Goal: Task Accomplishment & Management: Complete application form

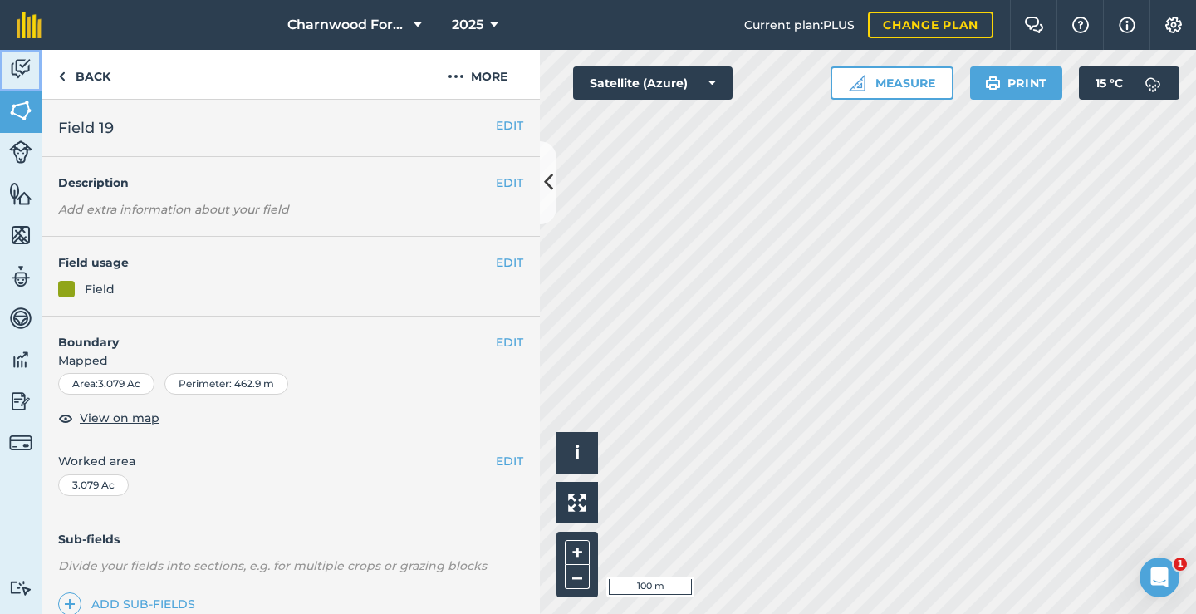
click at [19, 76] on img at bounding box center [20, 68] width 23 height 25
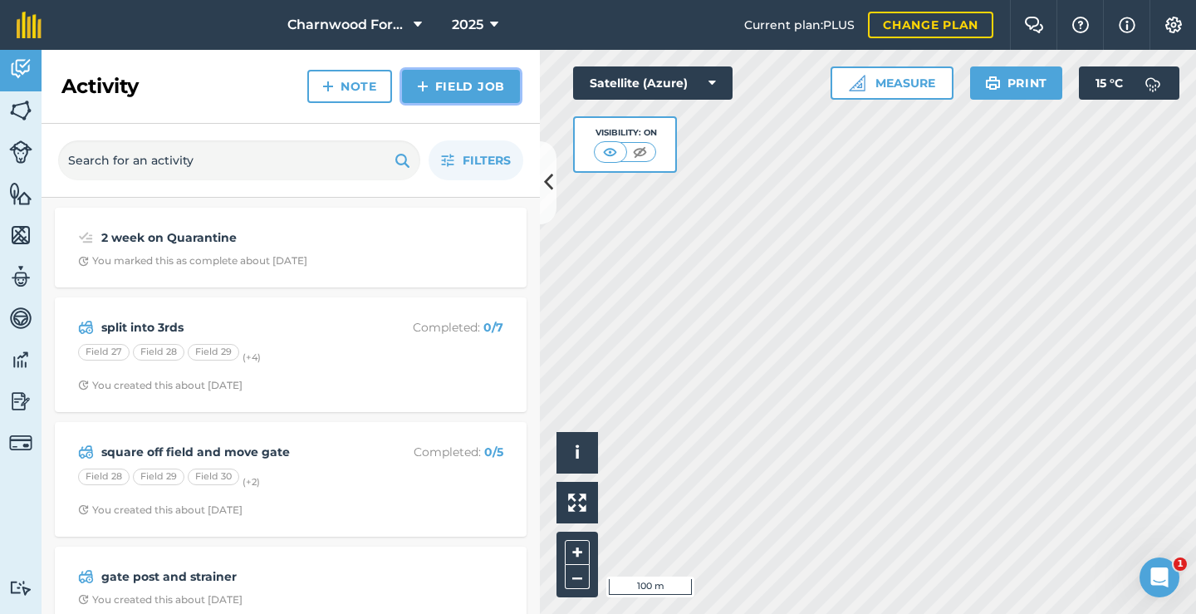
click at [459, 89] on link "Field Job" at bounding box center [461, 86] width 118 height 33
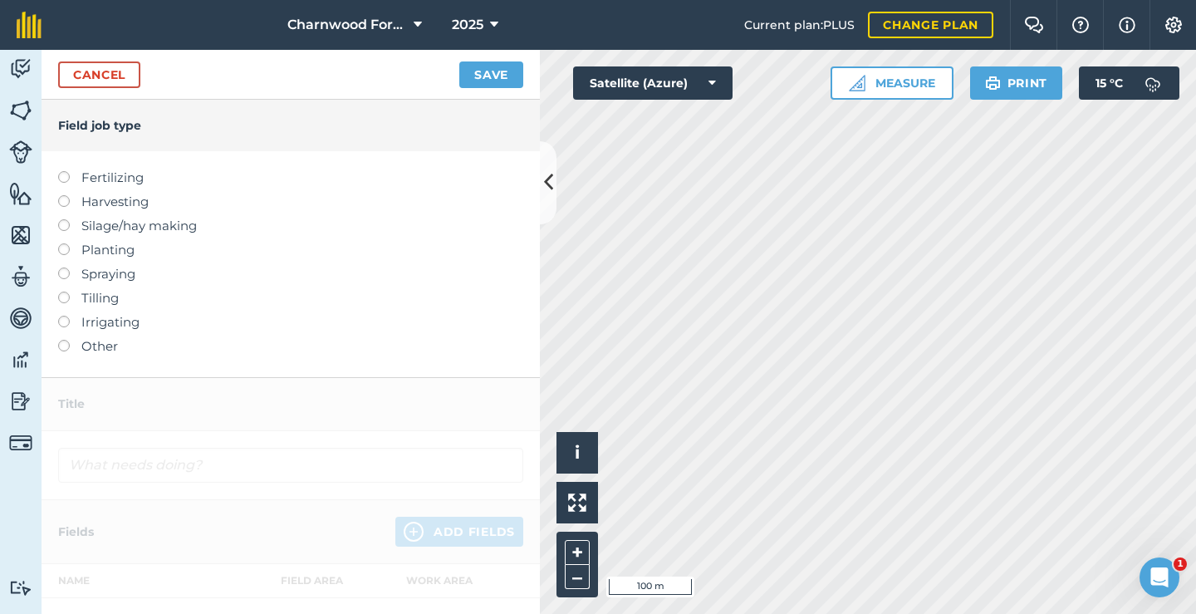
click at [62, 340] on label at bounding box center [69, 340] width 23 height 0
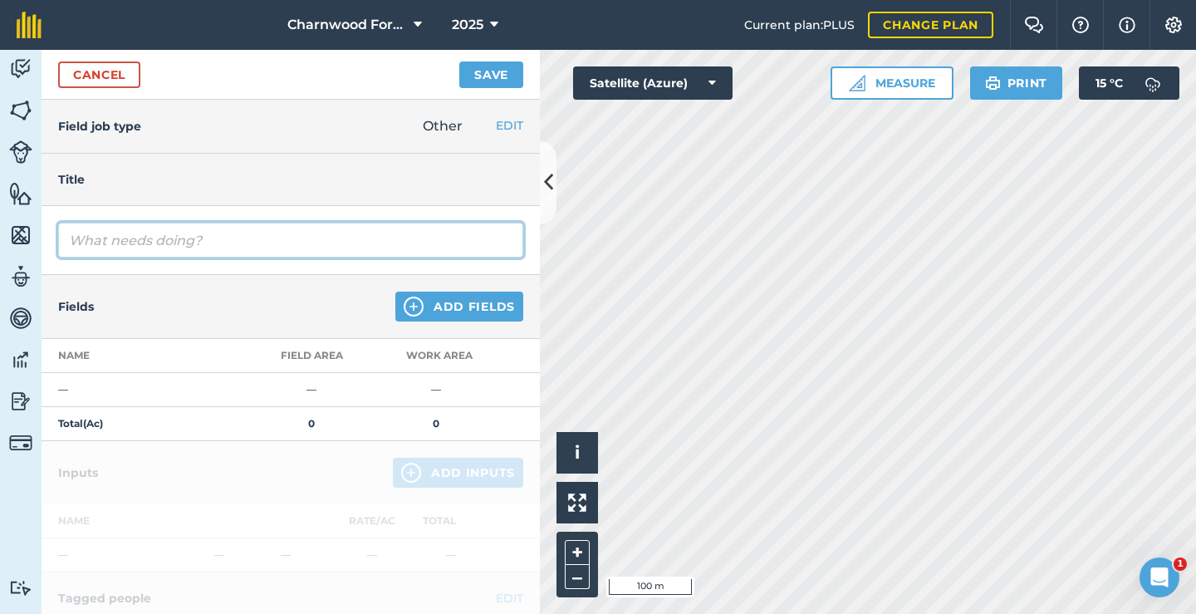
click at [137, 243] on input "text" at bounding box center [290, 240] width 465 height 35
type input "harrowing"
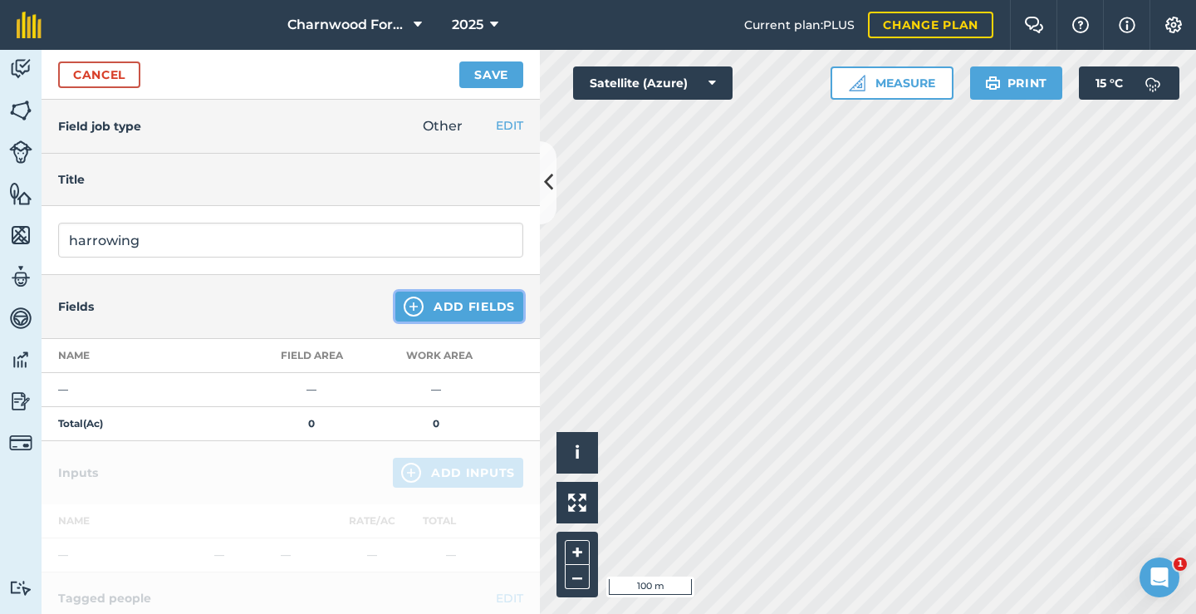
click at [453, 313] on button "Add Fields" at bounding box center [459, 307] width 128 height 30
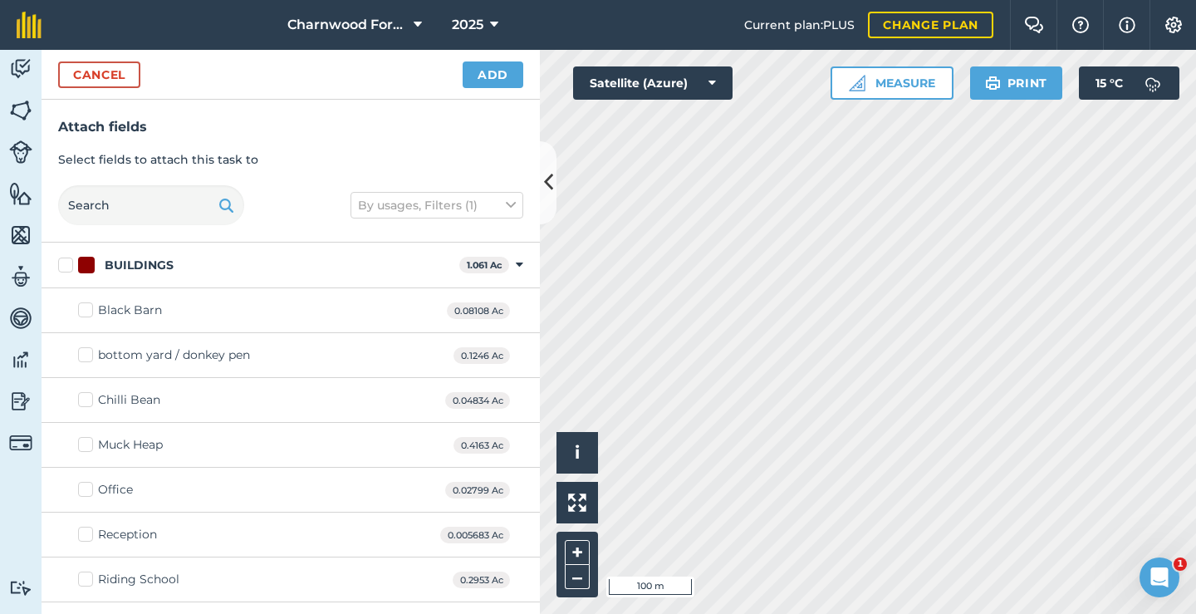
checkbox input "true"
click at [487, 81] on button "Add" at bounding box center [493, 74] width 61 height 27
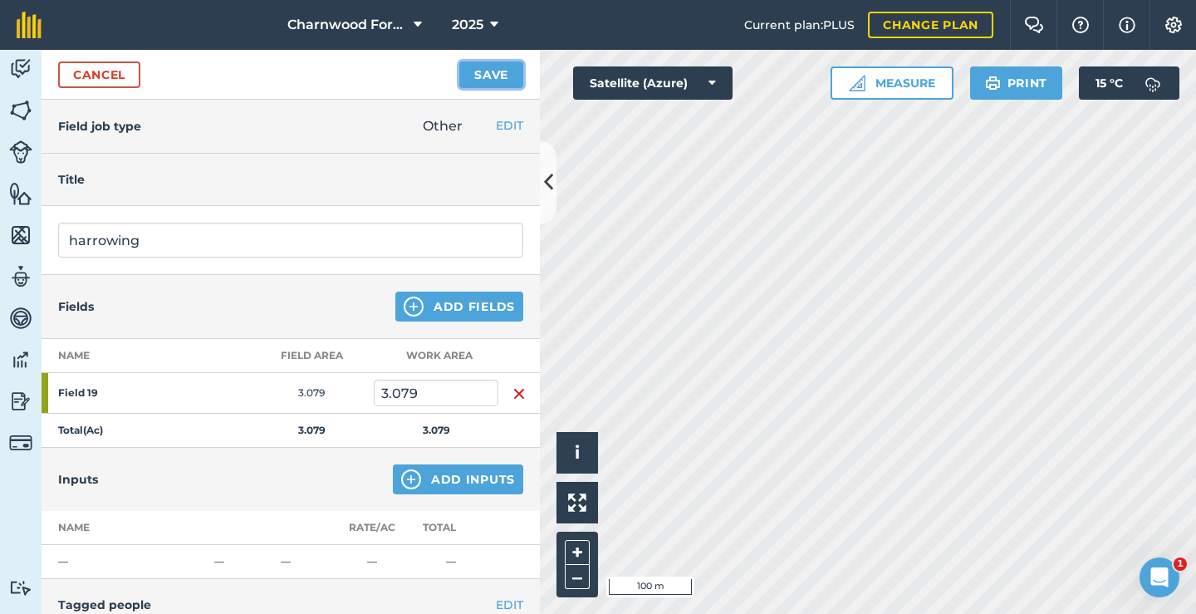
click at [503, 84] on button "Save" at bounding box center [491, 74] width 64 height 27
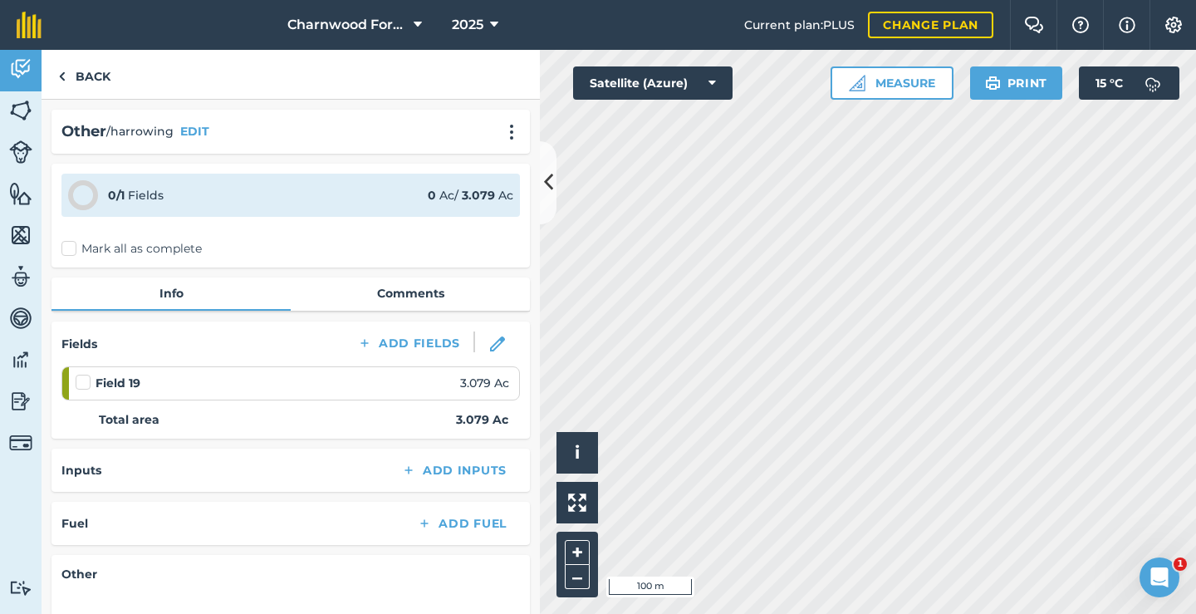
click at [72, 248] on label "Mark all as complete" at bounding box center [131, 248] width 140 height 17
click at [72, 248] on input "Mark all as complete" at bounding box center [66, 245] width 11 height 11
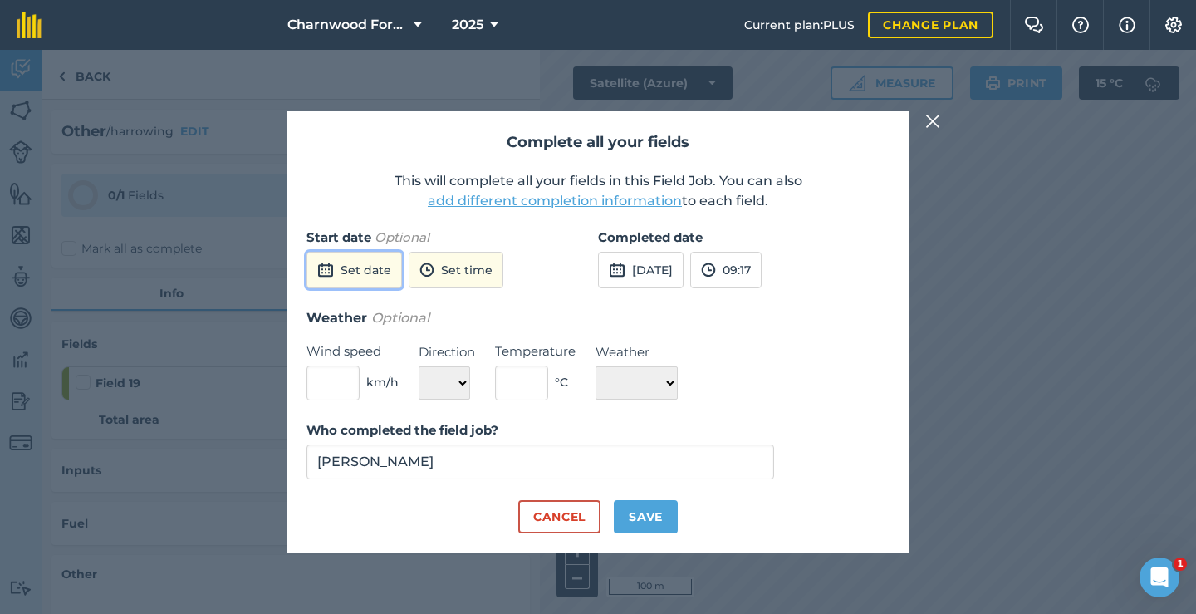
click at [353, 270] on button "Set date" at bounding box center [355, 270] width 96 height 37
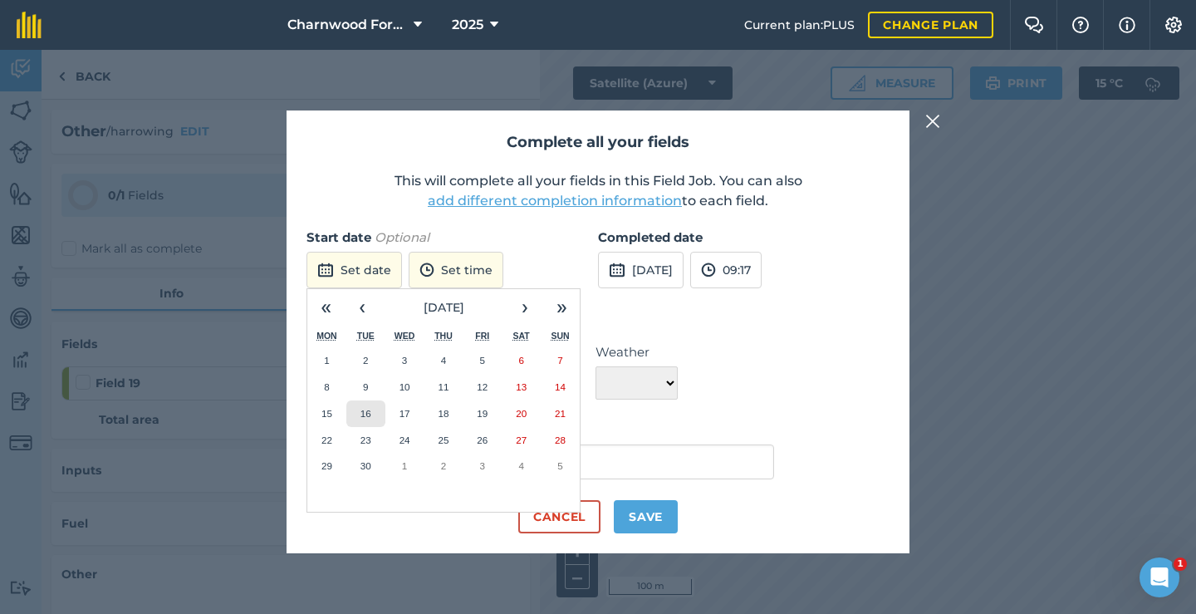
click at [365, 414] on abbr "16" at bounding box center [366, 413] width 11 height 11
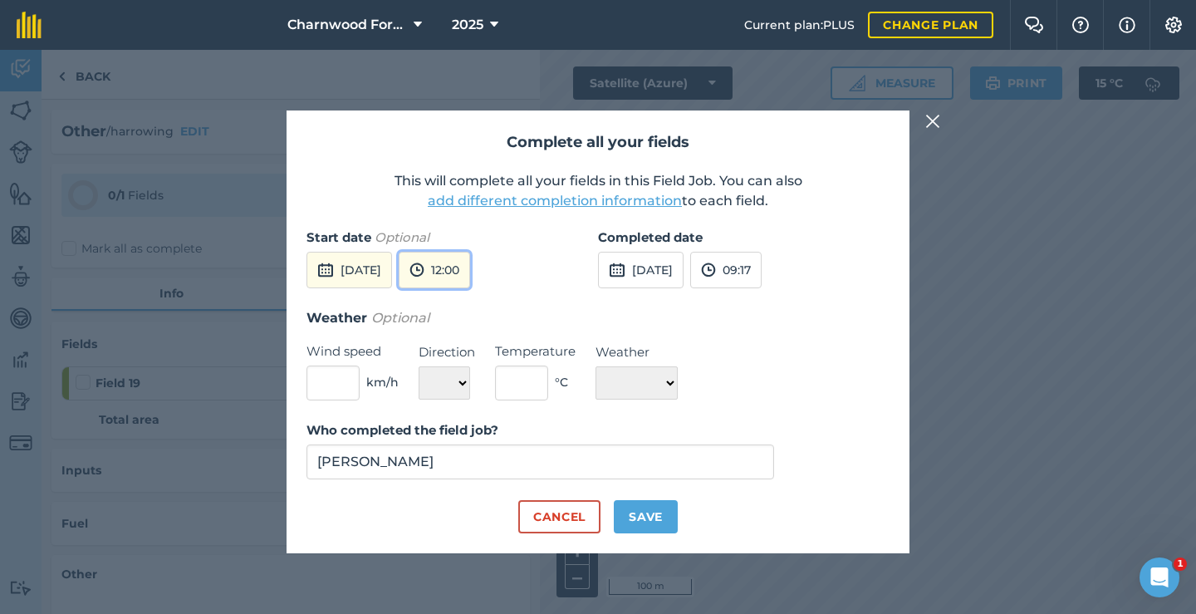
click at [470, 279] on button "12:00" at bounding box center [434, 270] width 71 height 37
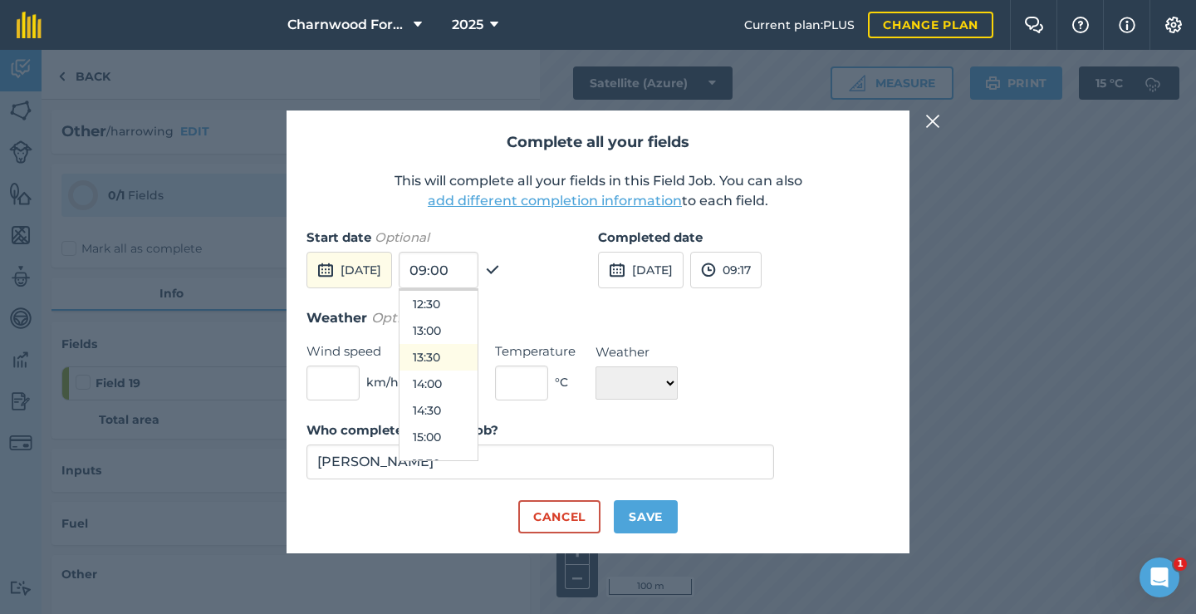
scroll to position [641, 0]
click at [476, 379] on button "13:30" at bounding box center [439, 378] width 78 height 27
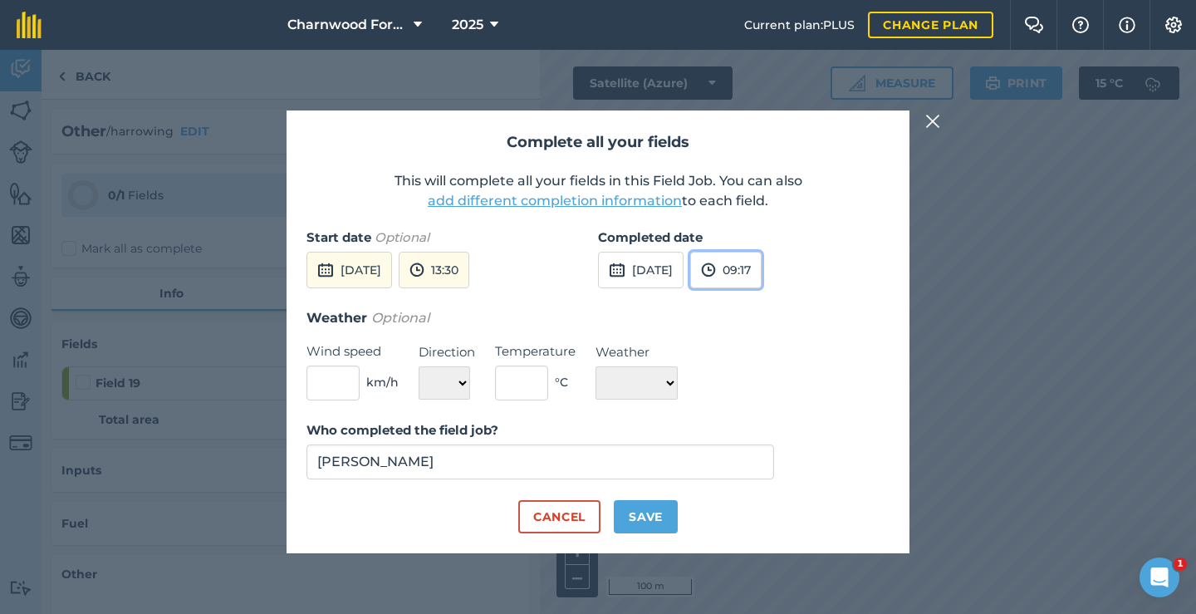
click at [762, 275] on button "09:17" at bounding box center [725, 270] width 71 height 37
click at [769, 320] on button "14:30" at bounding box center [730, 315] width 78 height 27
click at [645, 514] on button "Save" at bounding box center [646, 516] width 64 height 33
checkbox input "true"
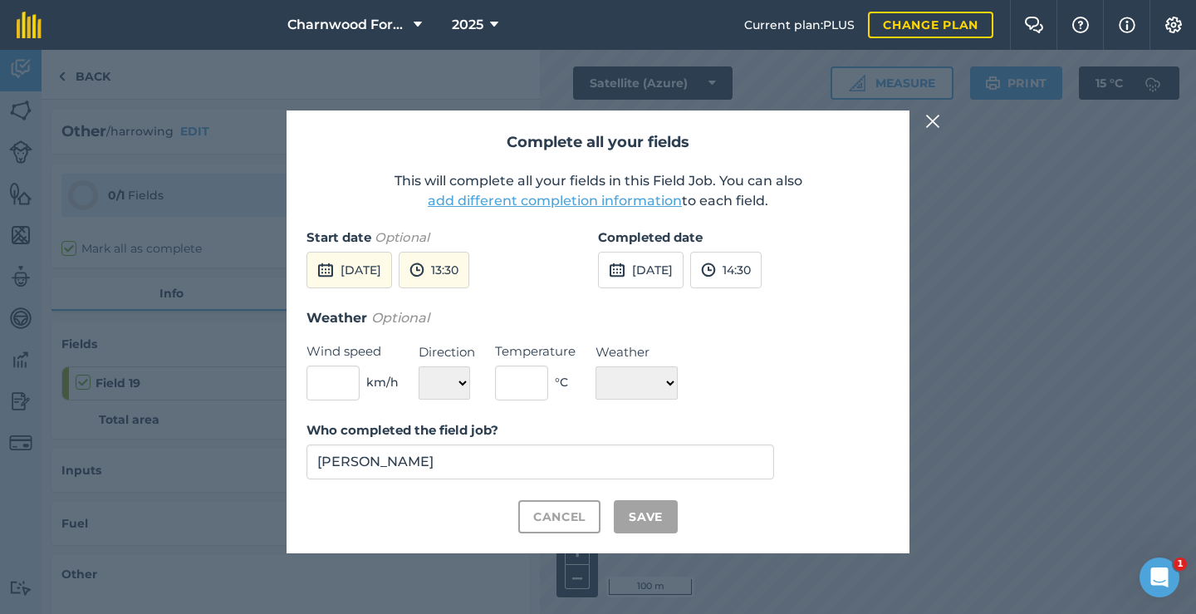
checkbox input "true"
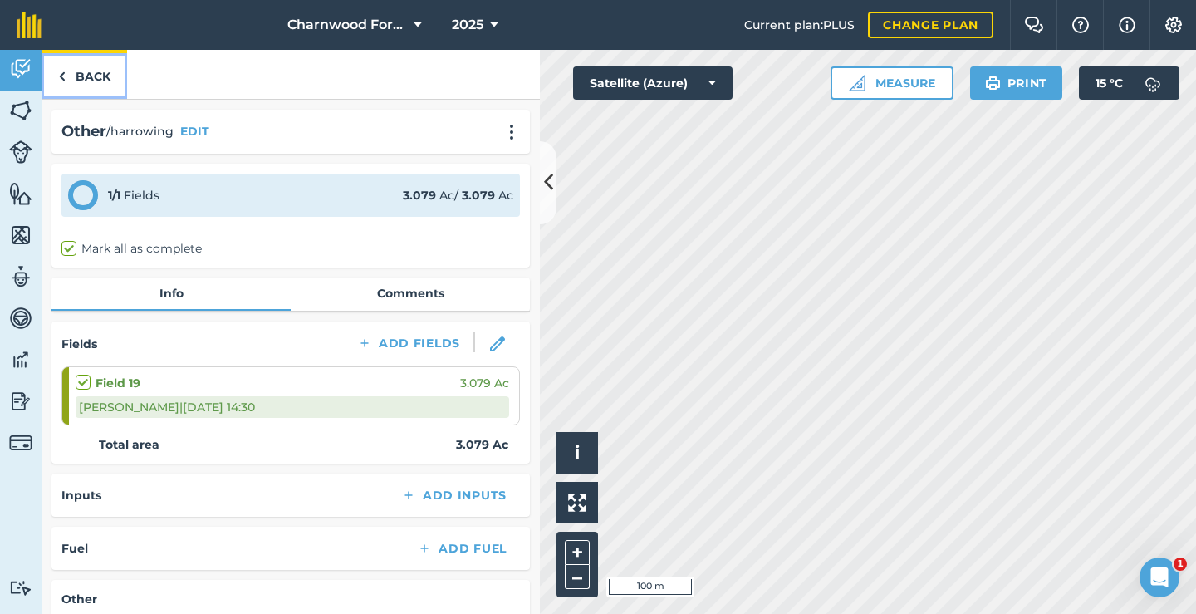
click at [89, 71] on link "Back" at bounding box center [85, 74] width 86 height 49
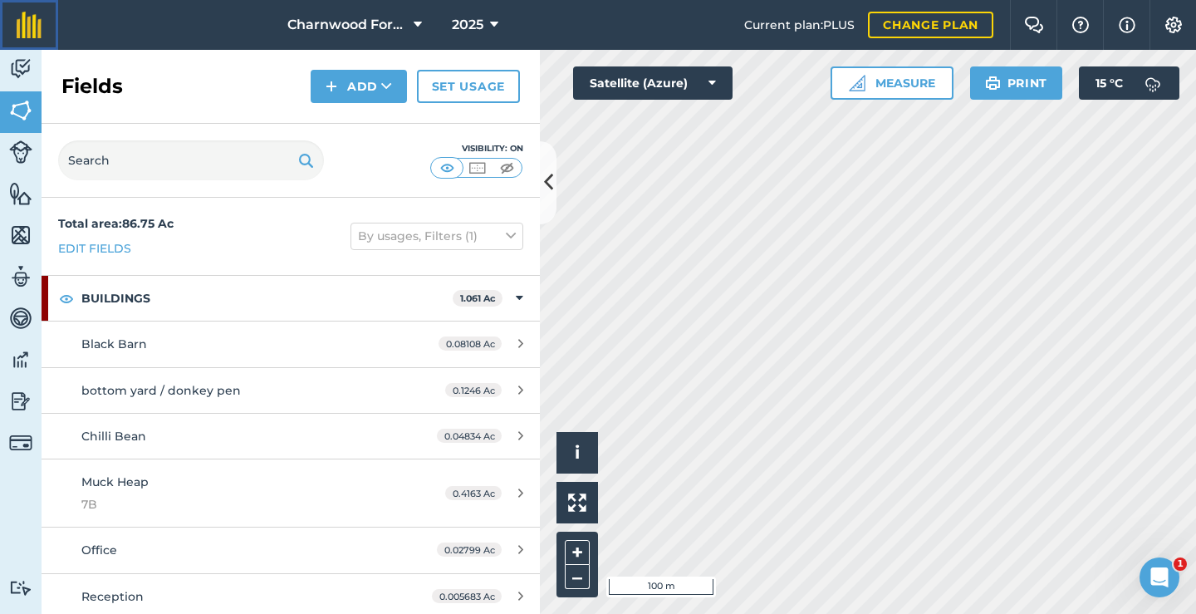
click at [29, 32] on img at bounding box center [29, 25] width 25 height 27
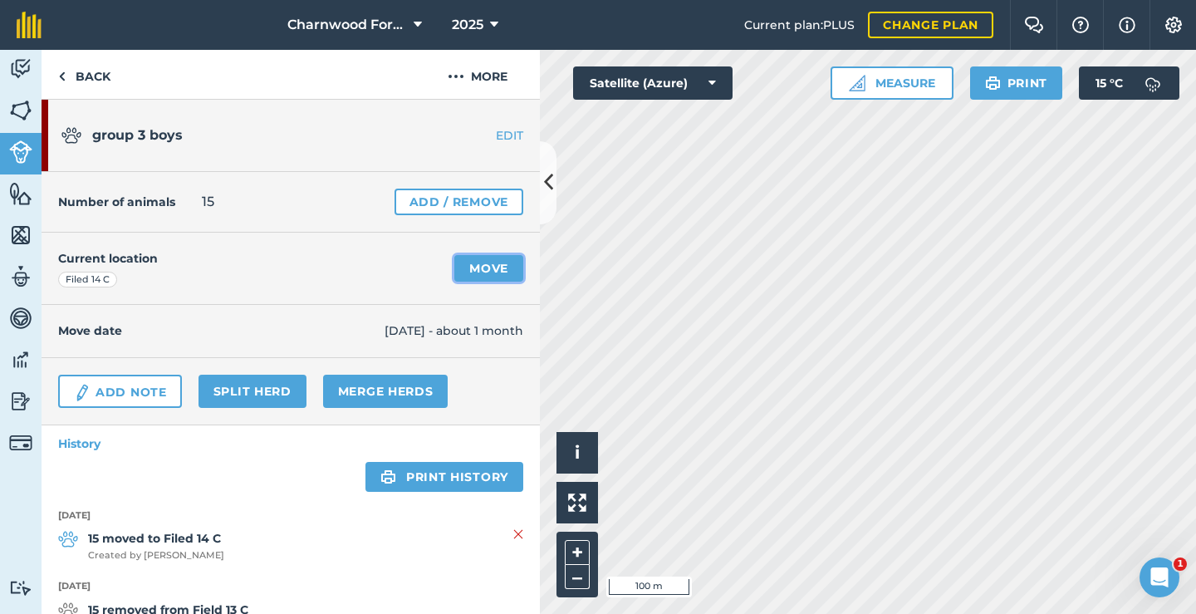
click at [487, 267] on link "Move" at bounding box center [488, 268] width 69 height 27
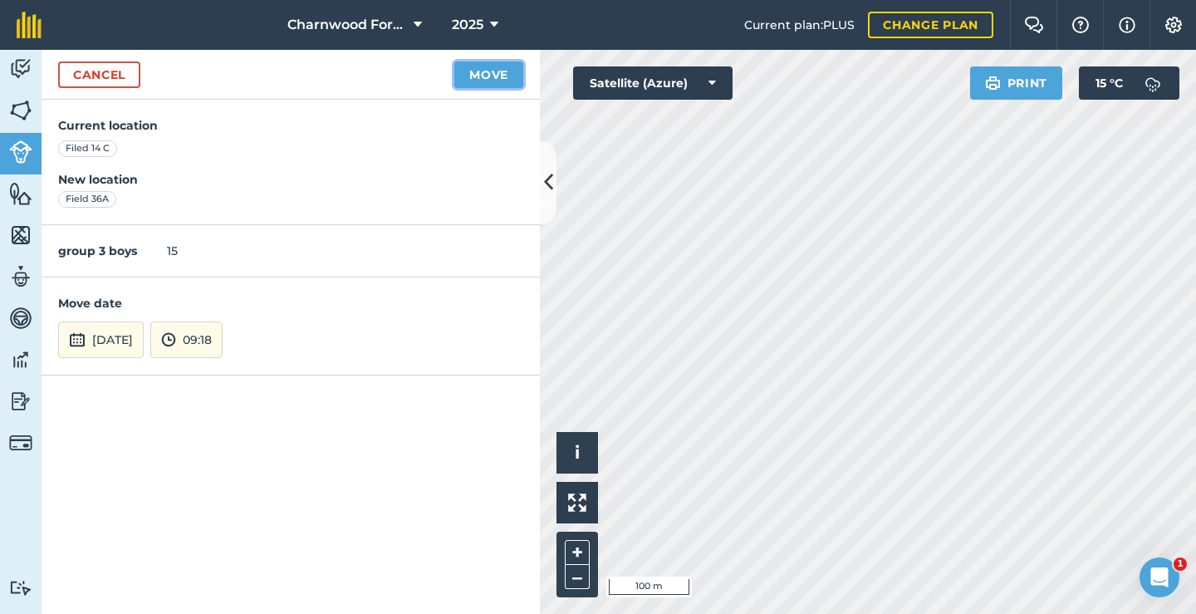
click at [480, 75] on button "Move" at bounding box center [488, 74] width 69 height 27
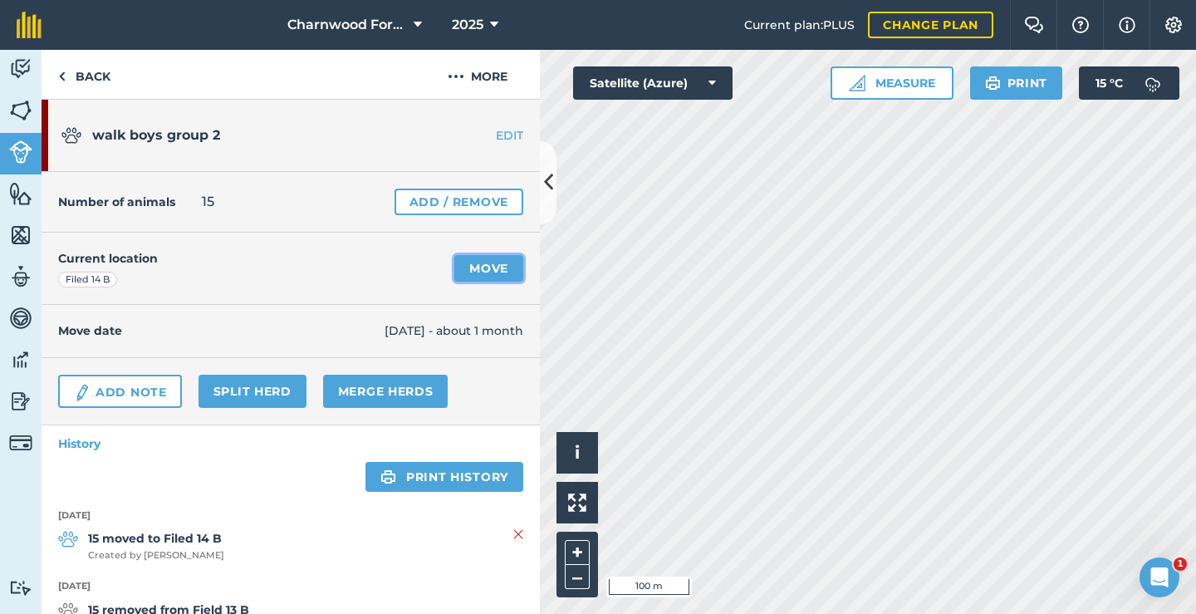
click at [478, 275] on link "Move" at bounding box center [488, 268] width 69 height 27
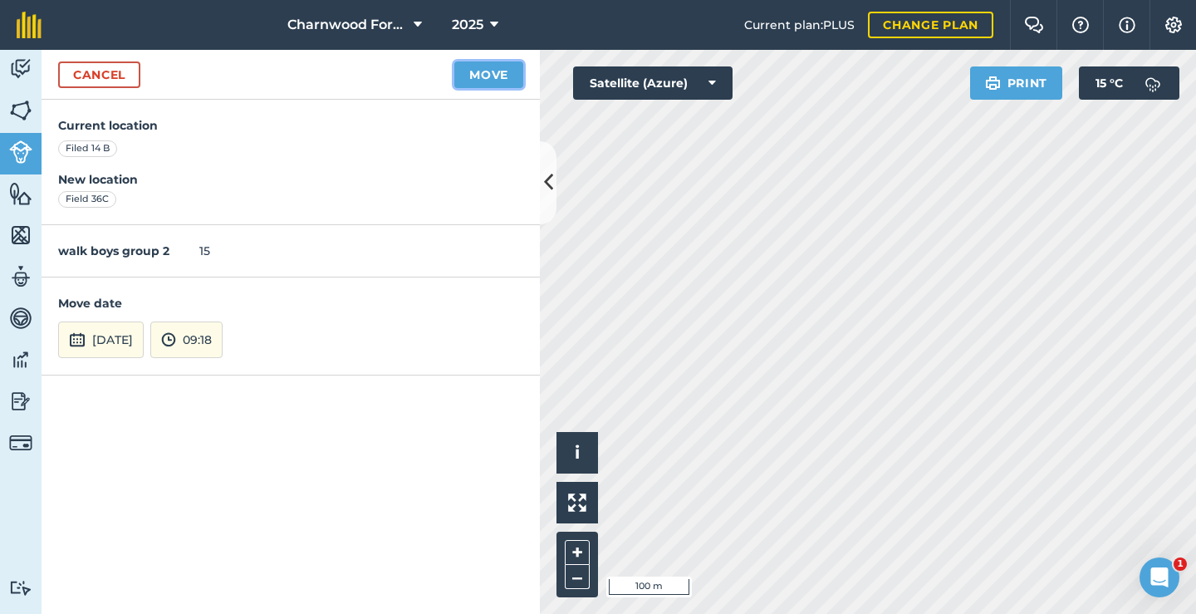
click at [505, 79] on button "Move" at bounding box center [488, 74] width 69 height 27
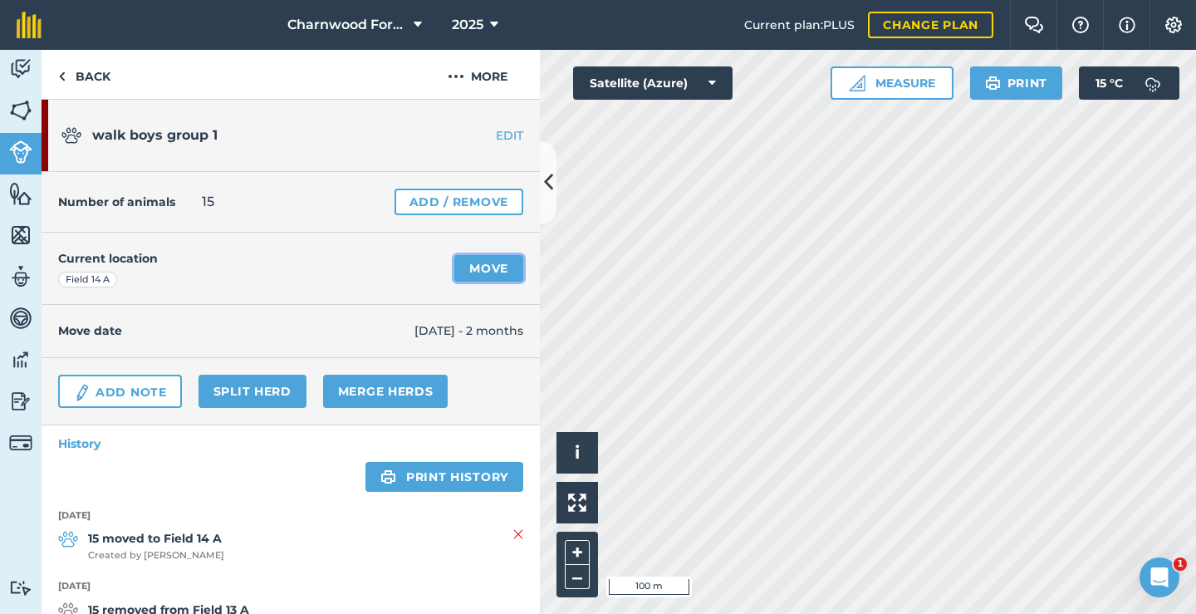
click at [473, 272] on link "Move" at bounding box center [488, 268] width 69 height 27
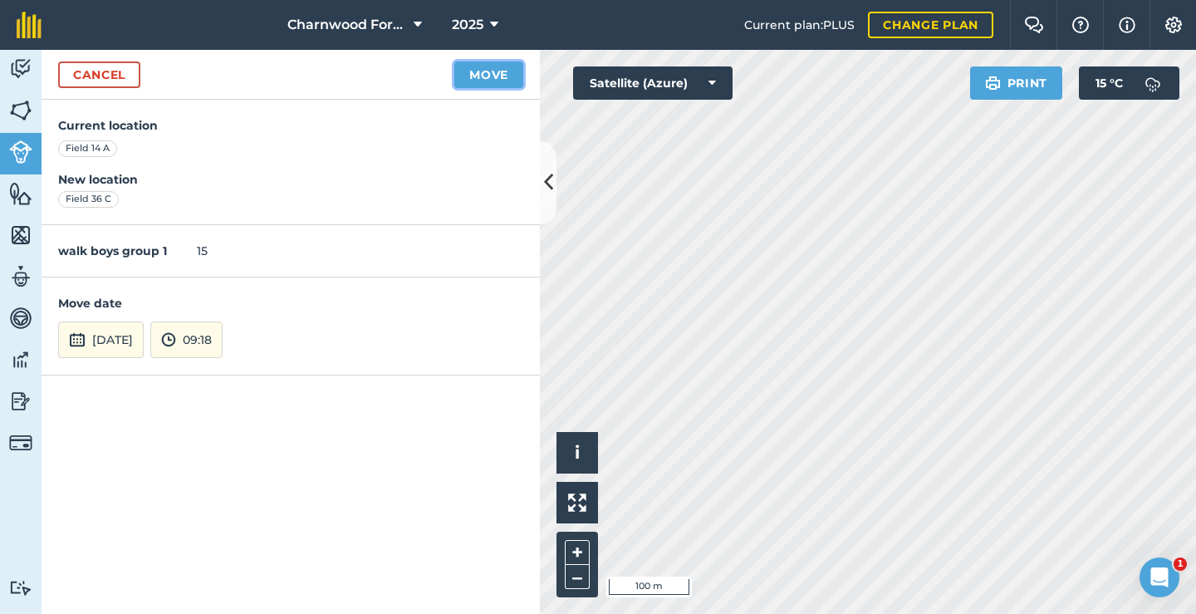
click at [484, 76] on button "Move" at bounding box center [488, 74] width 69 height 27
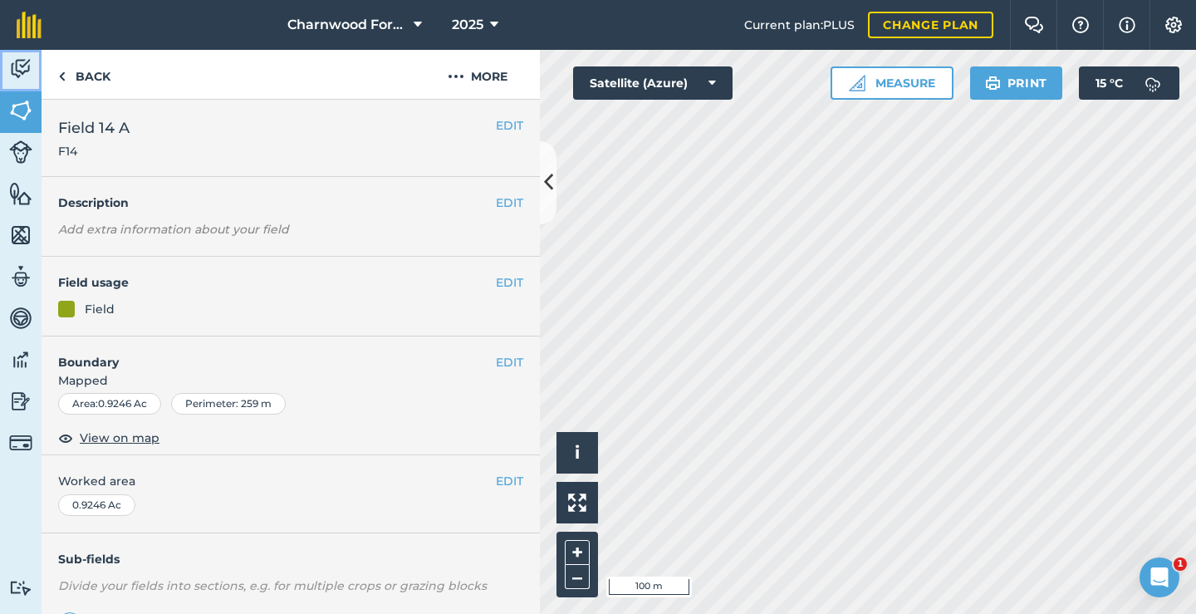
click at [22, 78] on img at bounding box center [20, 68] width 23 height 25
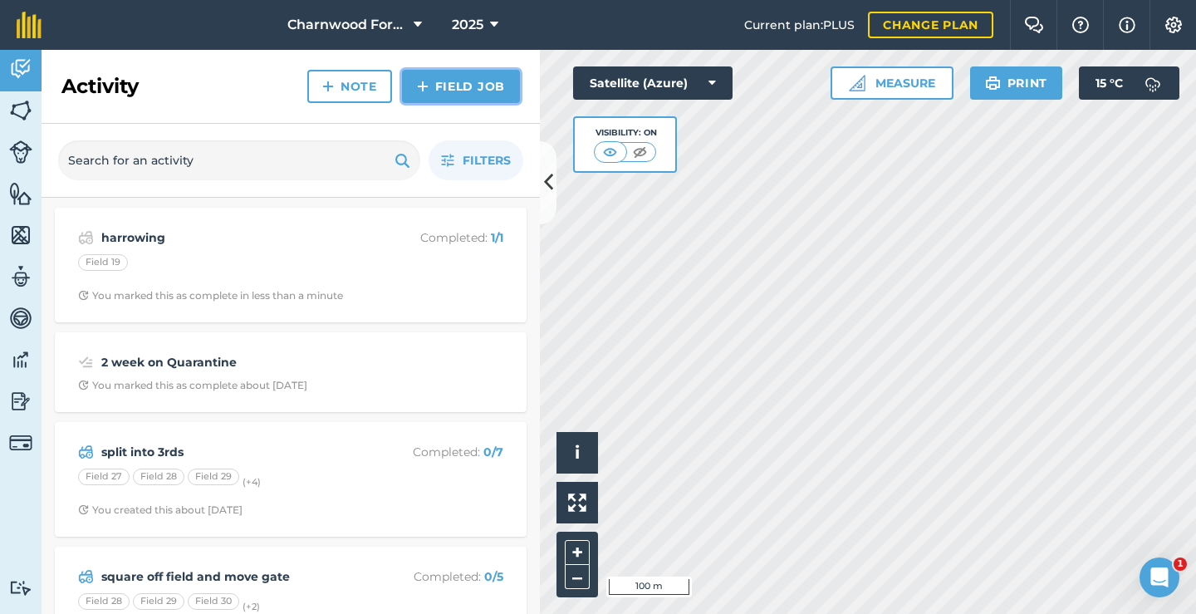
click at [472, 92] on link "Field Job" at bounding box center [461, 86] width 118 height 33
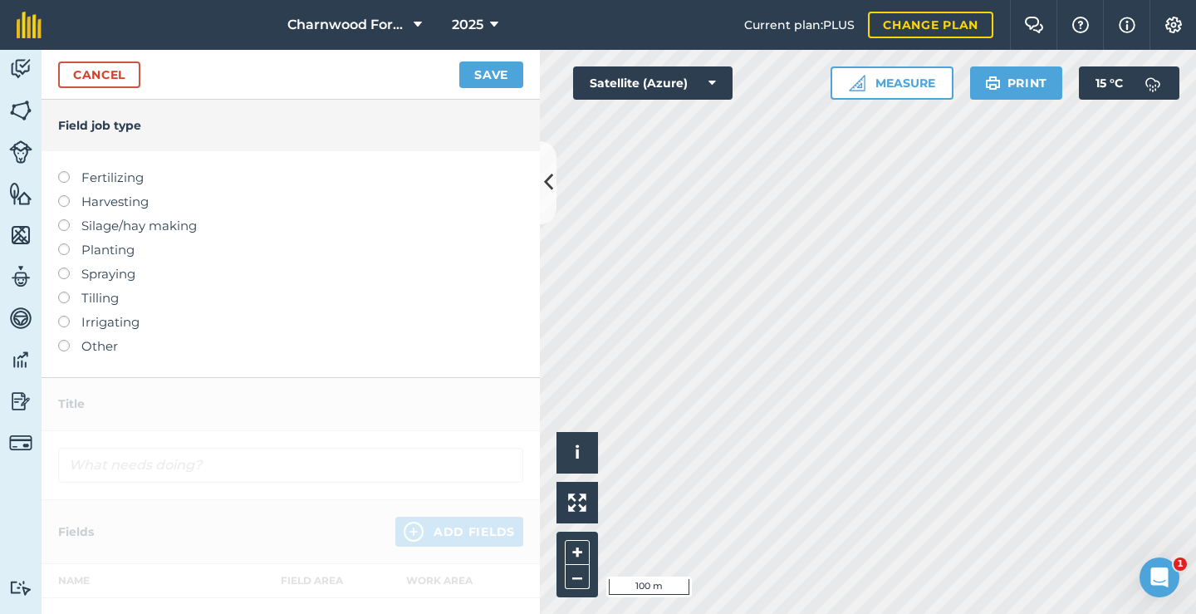
click at [72, 348] on label "Other" at bounding box center [290, 346] width 465 height 20
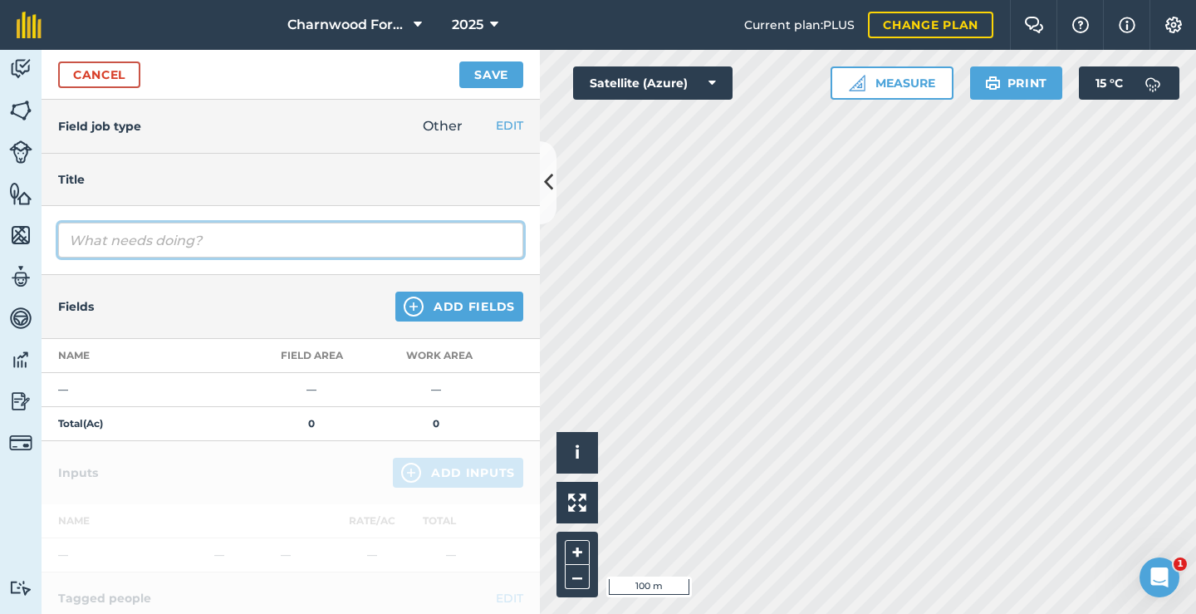
click at [121, 248] on input "text" at bounding box center [290, 240] width 465 height 35
type input "paddock sweeping"
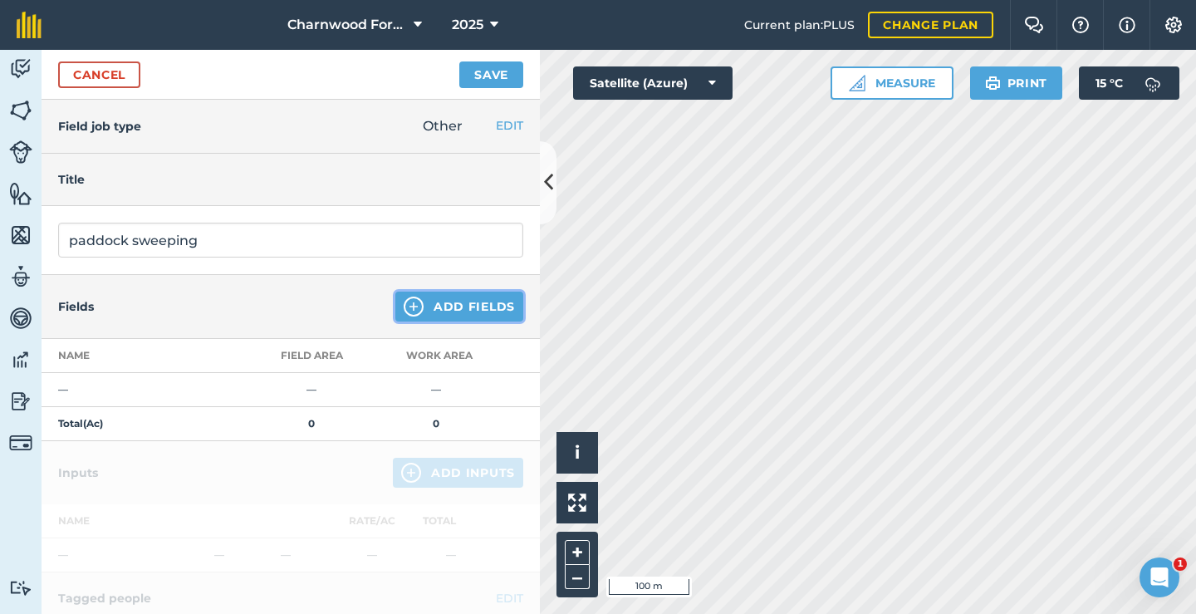
click at [469, 297] on button "Add Fields" at bounding box center [459, 307] width 128 height 30
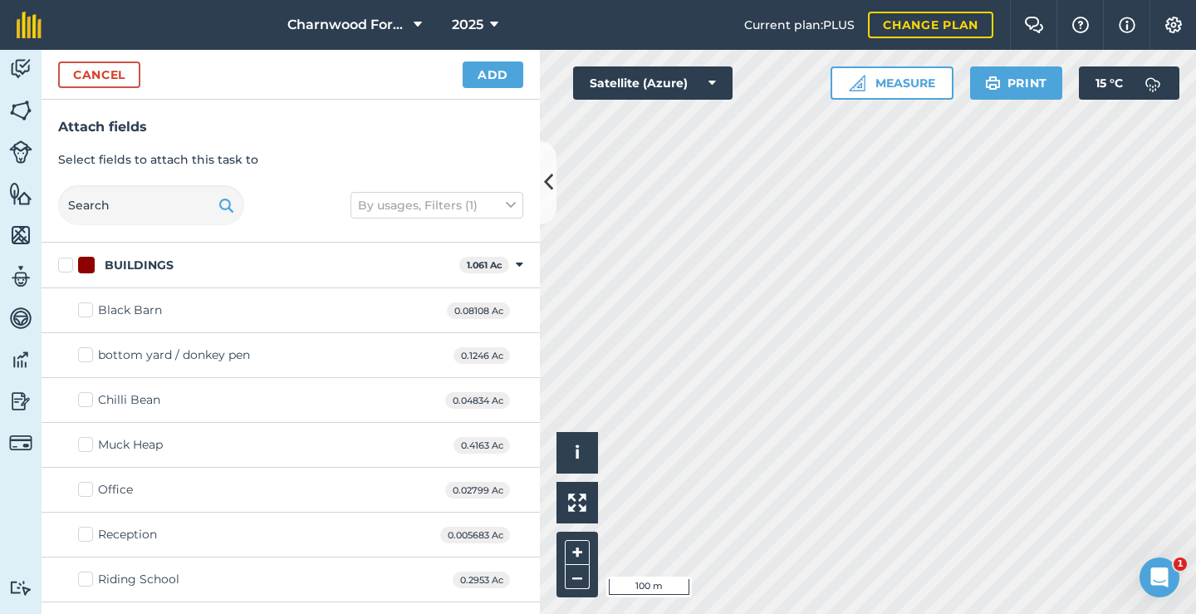
checkbox input "true"
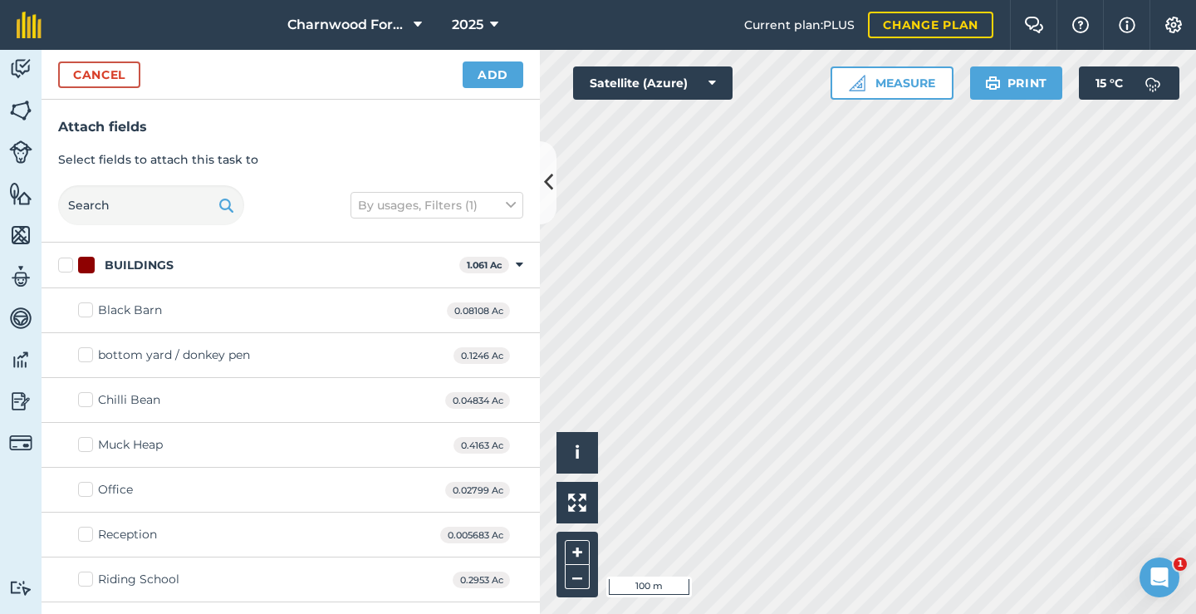
checkbox input "true"
click at [464, 62] on button "Add" at bounding box center [493, 74] width 61 height 27
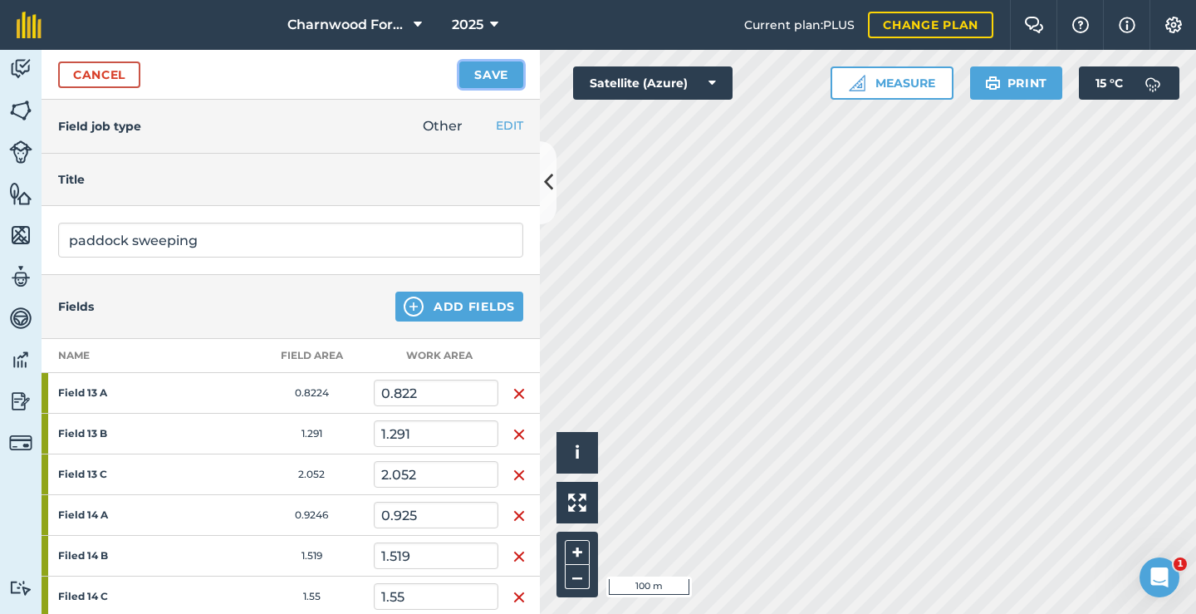
click at [491, 79] on button "Save" at bounding box center [491, 74] width 64 height 27
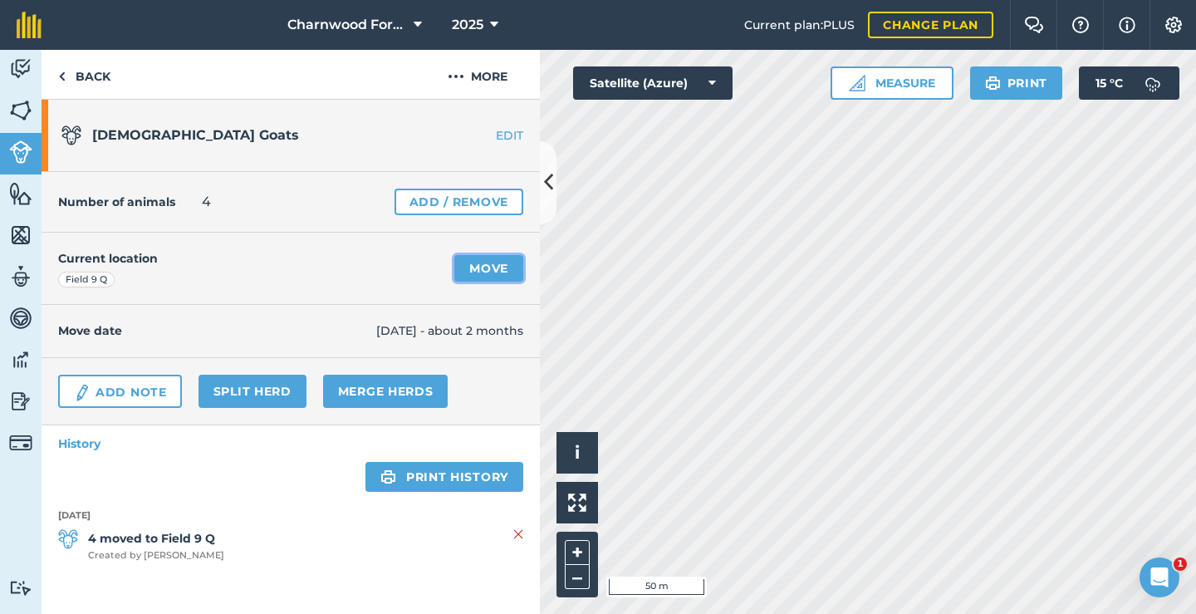
click at [482, 269] on link "Move" at bounding box center [488, 268] width 69 height 27
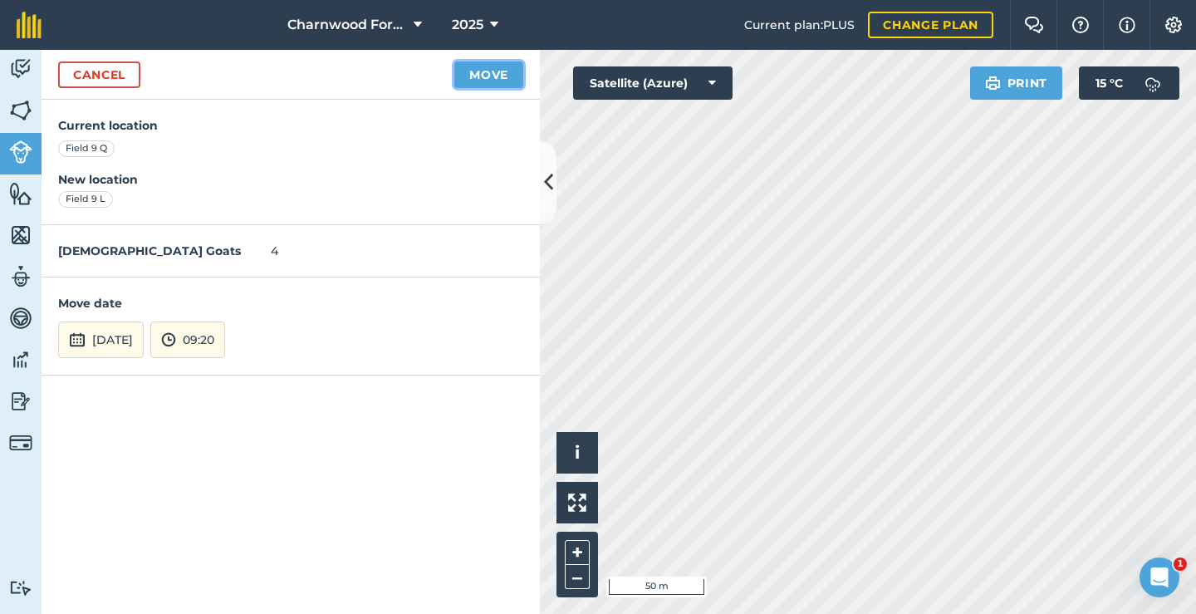
click at [470, 80] on button "Move" at bounding box center [488, 74] width 69 height 27
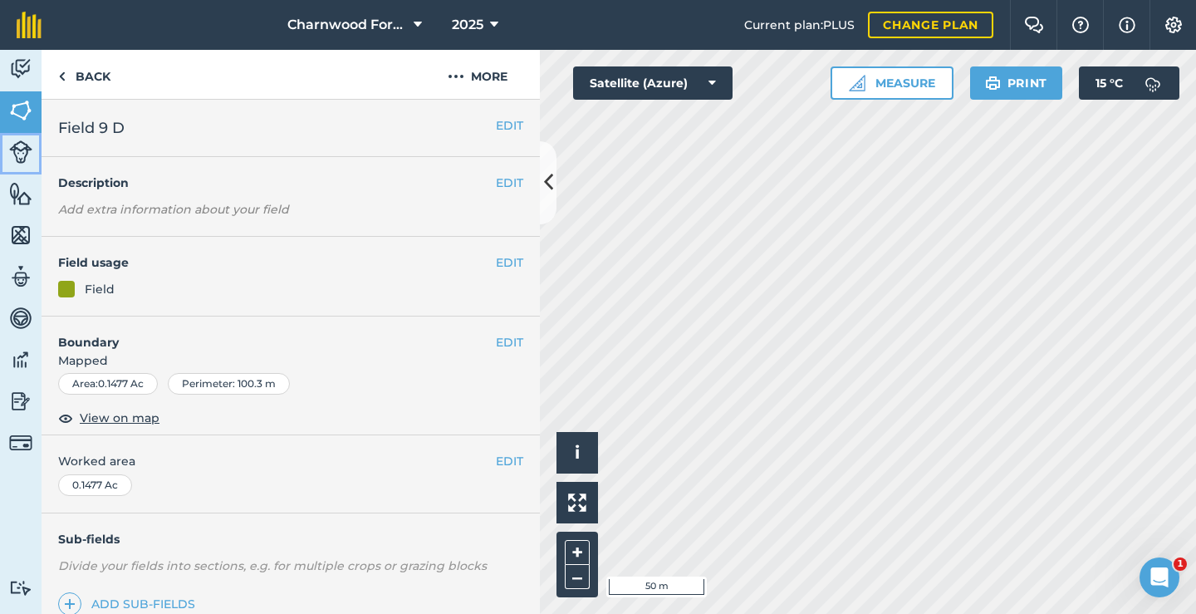
click at [32, 159] on link "Livestock" at bounding box center [21, 154] width 42 height 42
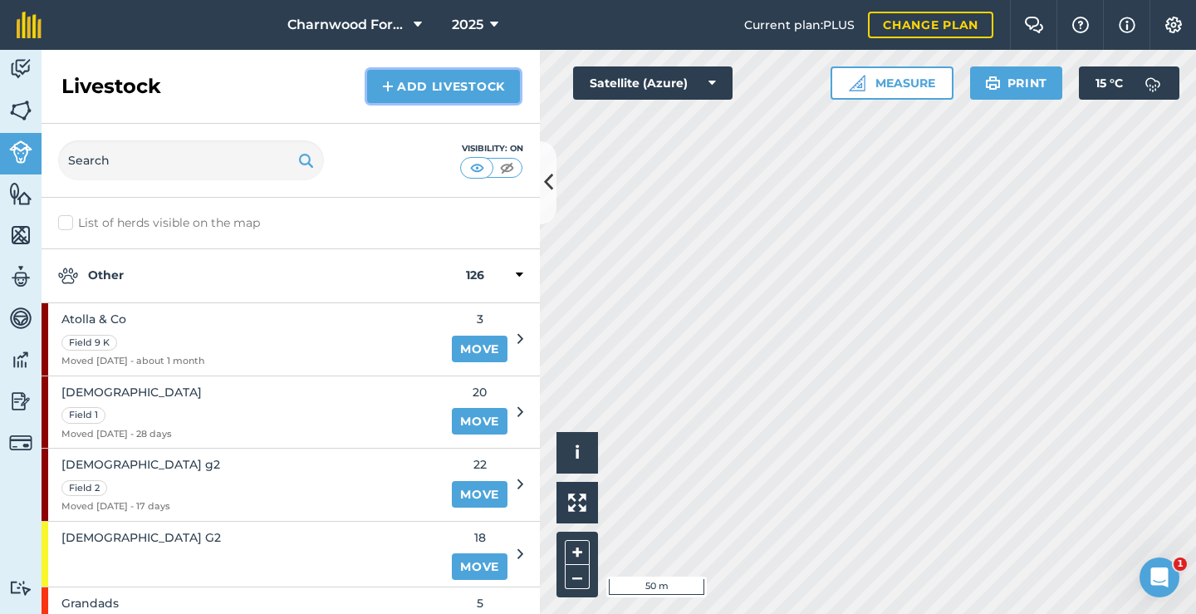
click at [432, 91] on link "Add Livestock" at bounding box center [443, 86] width 153 height 33
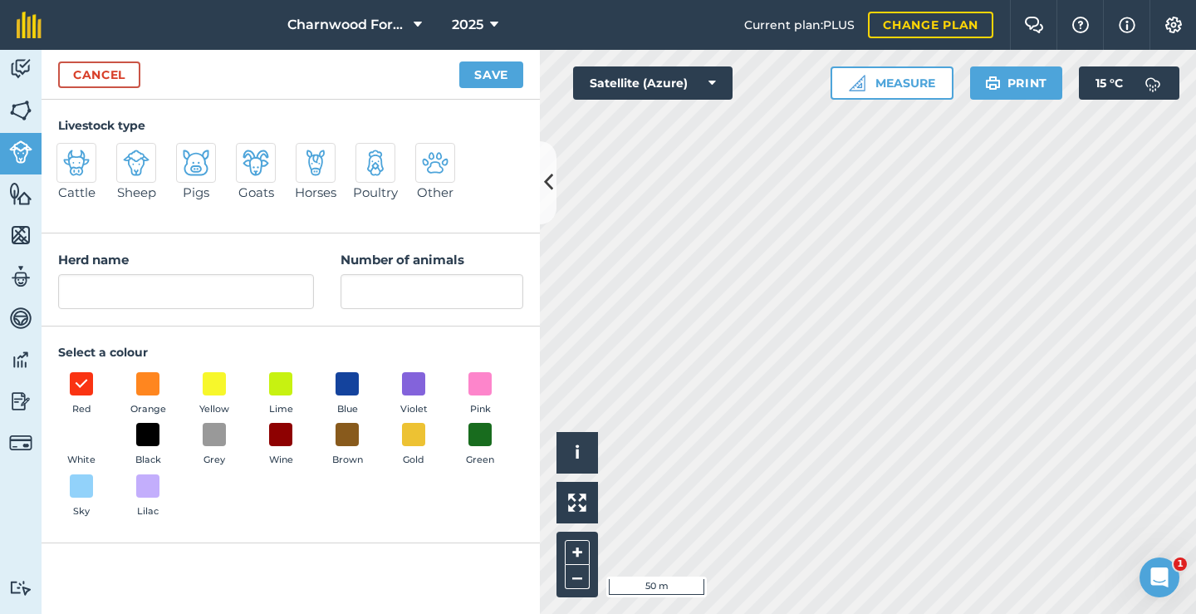
click at [429, 168] on img at bounding box center [435, 163] width 27 height 27
click at [428, 154] on input "Other" at bounding box center [422, 148] width 11 height 11
radio input "true"
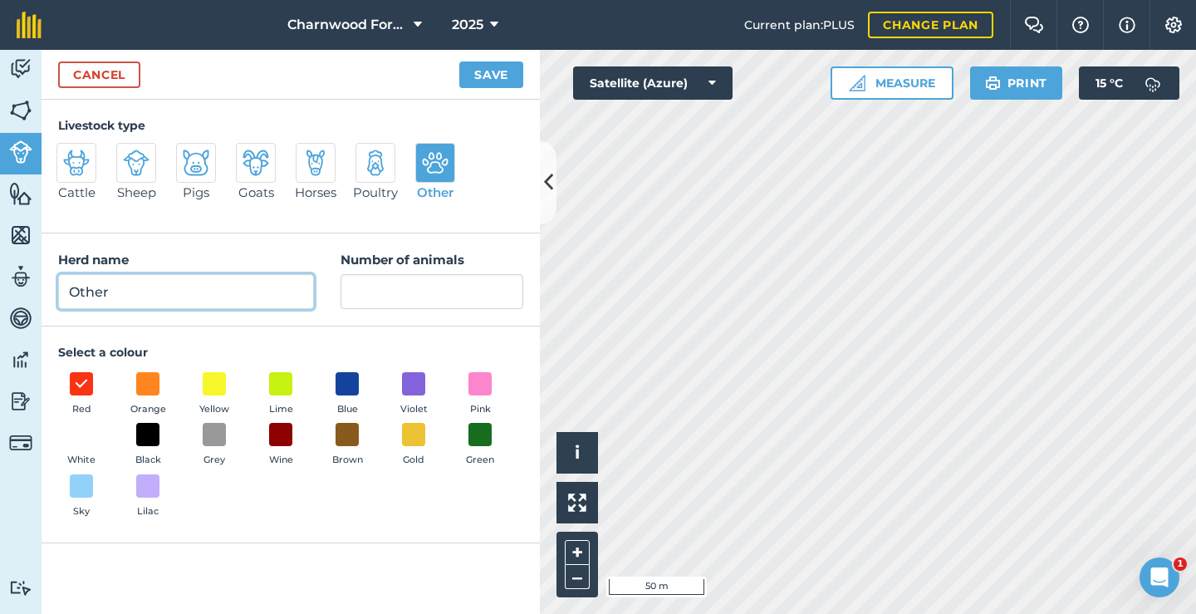
click at [257, 302] on input "Other" at bounding box center [186, 291] width 256 height 35
type input "O"
type input "magnetic and co"
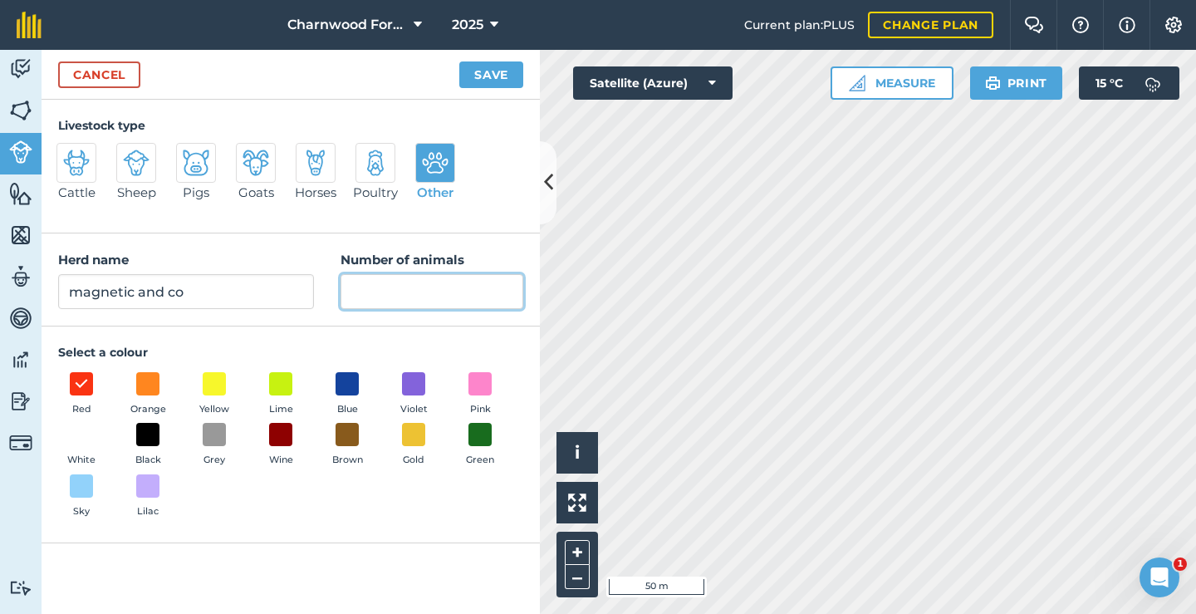
click at [373, 292] on input "Number of animals" at bounding box center [432, 291] width 183 height 35
type input "2"
click at [282, 434] on span at bounding box center [281, 435] width 26 height 26
click at [481, 70] on button "Save" at bounding box center [491, 74] width 64 height 27
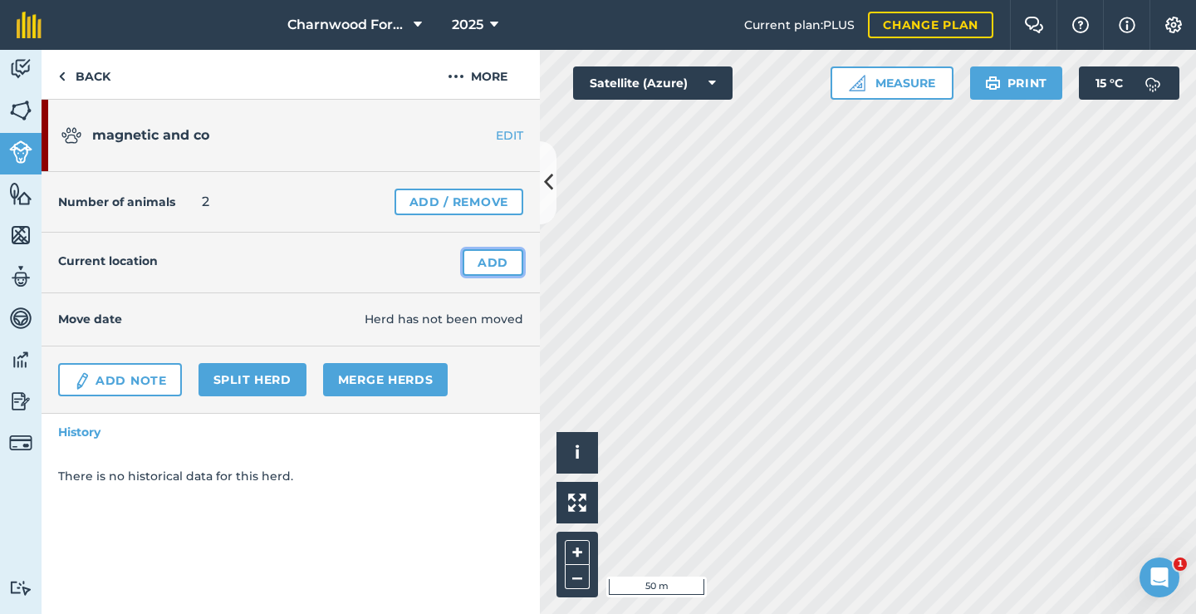
click at [499, 267] on link "Add" at bounding box center [493, 262] width 61 height 27
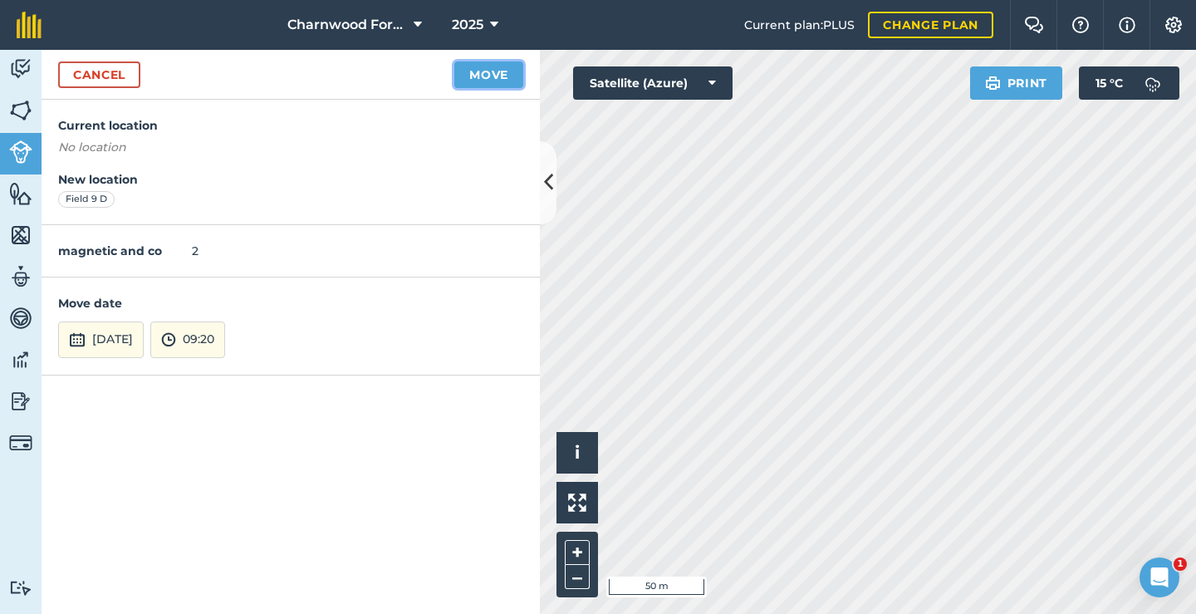
click at [495, 78] on button "Move" at bounding box center [488, 74] width 69 height 27
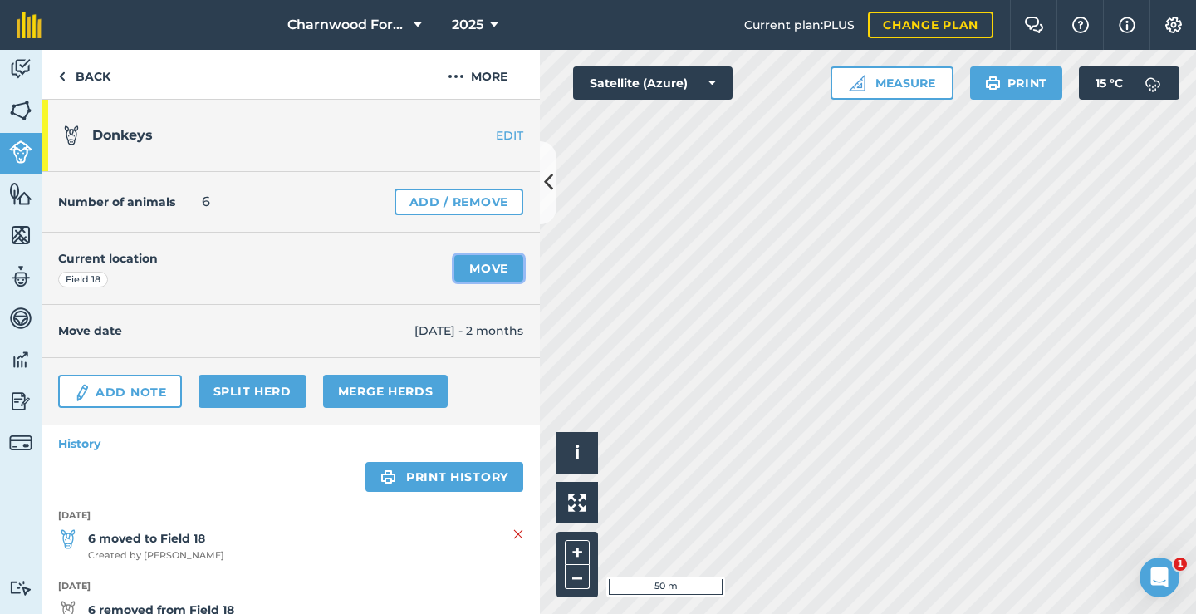
click at [478, 258] on link "Move" at bounding box center [488, 268] width 69 height 27
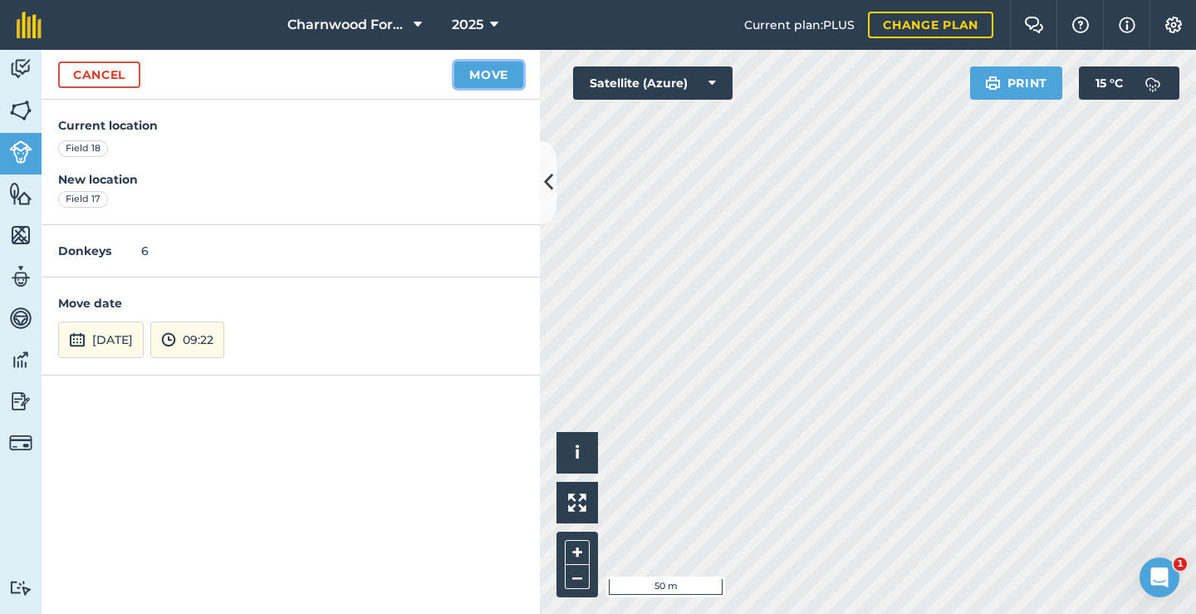
click at [477, 79] on button "Move" at bounding box center [488, 74] width 69 height 27
